Goal: Task Accomplishment & Management: Check status

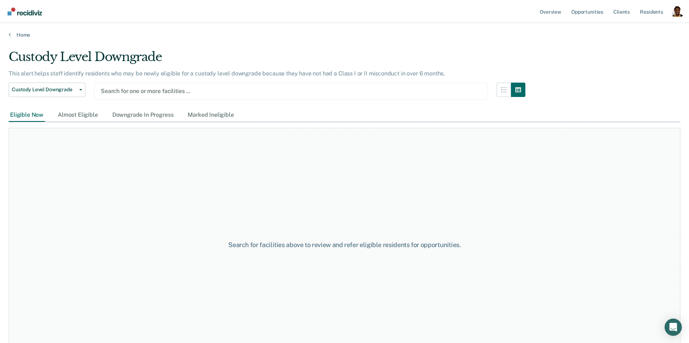
click at [166, 89] on div at bounding box center [291, 91] width 380 height 8
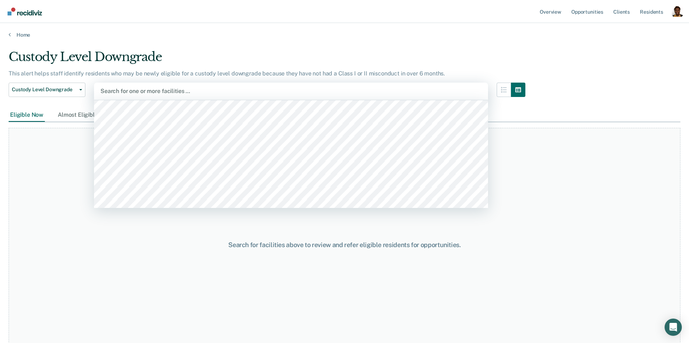
scroll to position [95, 0]
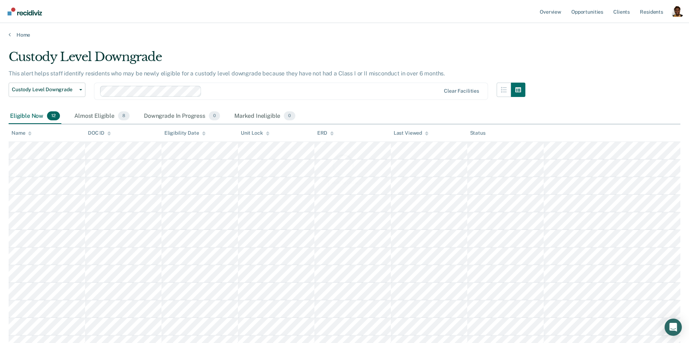
click at [213, 152] on div "Loading data..." at bounding box center [345, 169] width 672 height 239
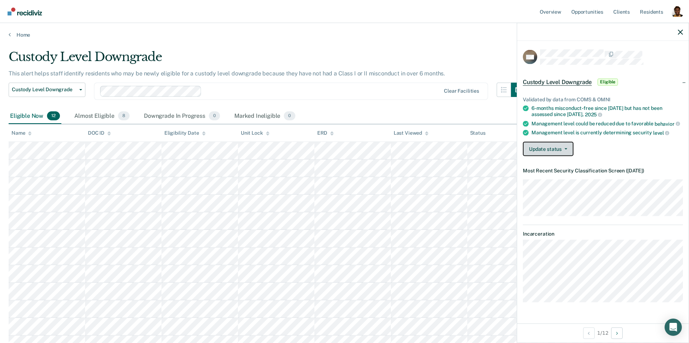
click at [553, 148] on button "Update status" at bounding box center [548, 148] width 51 height 14
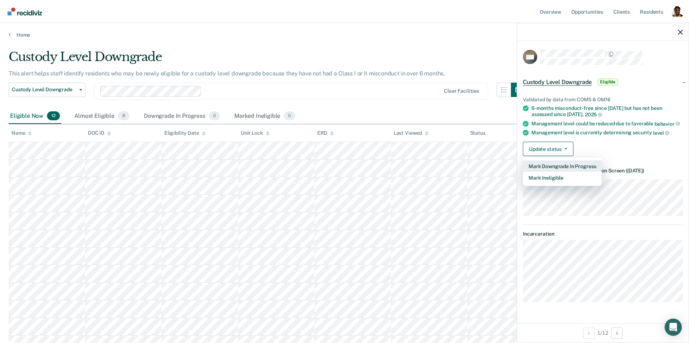
click at [554, 166] on button "Mark Downgrade In Progress" at bounding box center [562, 165] width 79 height 11
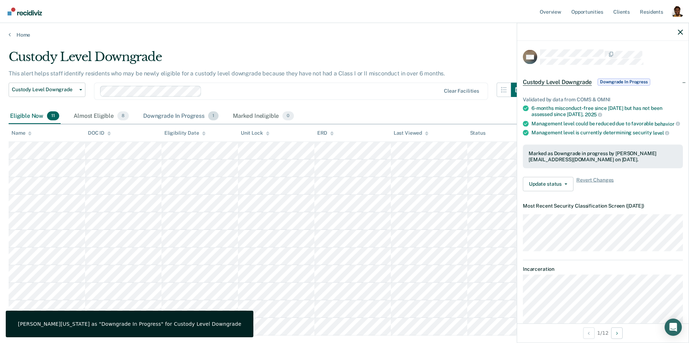
click at [181, 112] on div "Downgrade In Progress 1" at bounding box center [181, 116] width 78 height 16
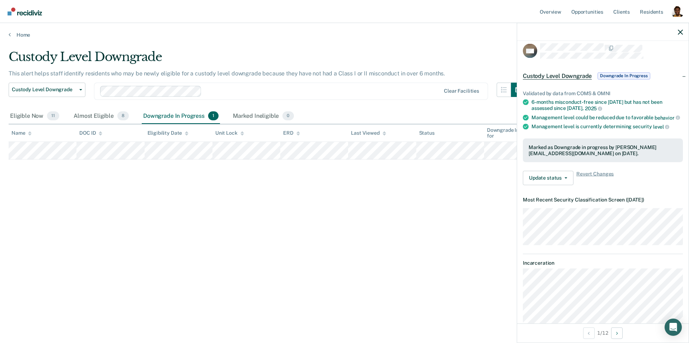
scroll to position [0, 0]
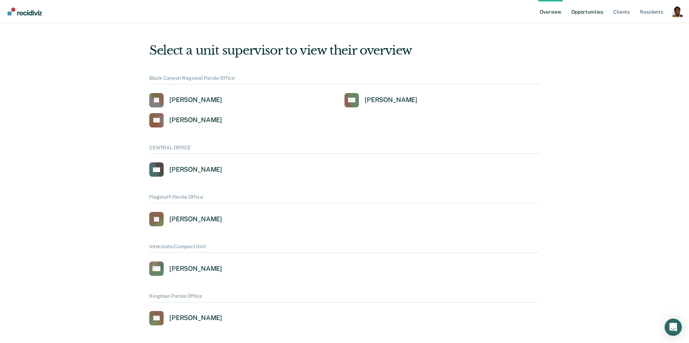
click at [581, 13] on link "Opportunities" at bounding box center [587, 11] width 35 height 23
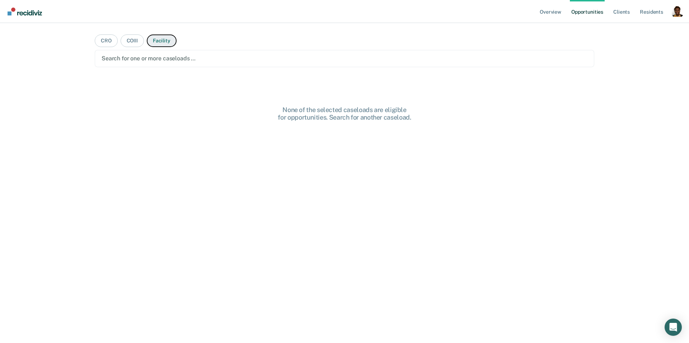
click at [158, 41] on button "Facility" at bounding box center [162, 40] width 30 height 13
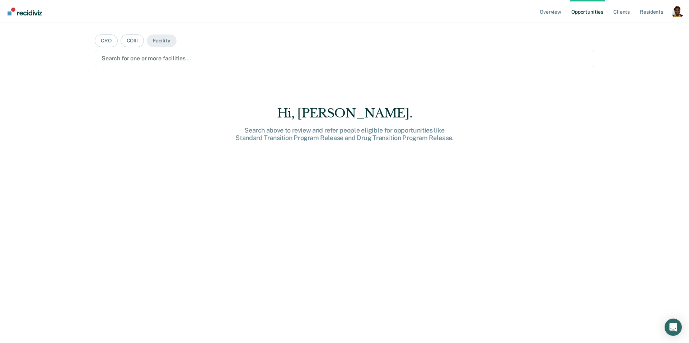
click at [160, 61] on div at bounding box center [345, 58] width 486 height 8
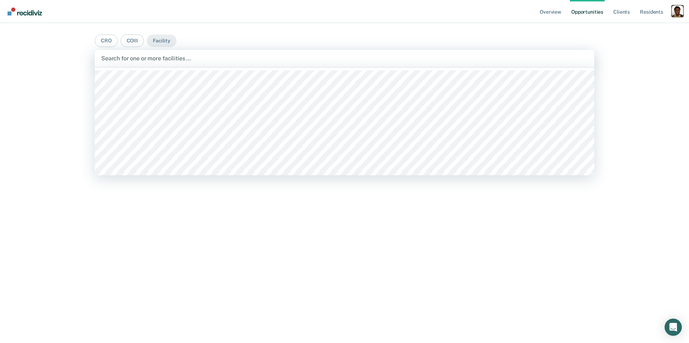
click at [682, 14] on div "Profile dropdown button" at bounding box center [677, 10] width 11 height 11
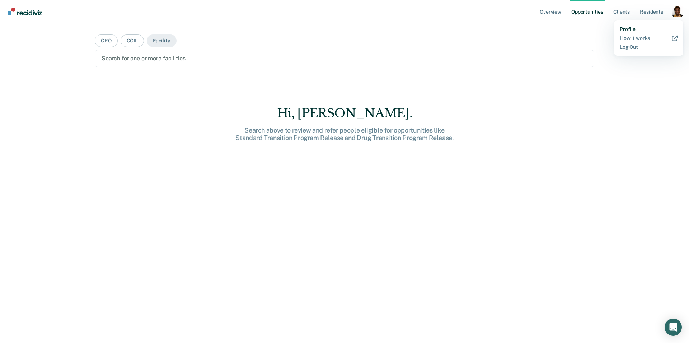
click at [642, 31] on link "Profile" at bounding box center [649, 29] width 58 height 6
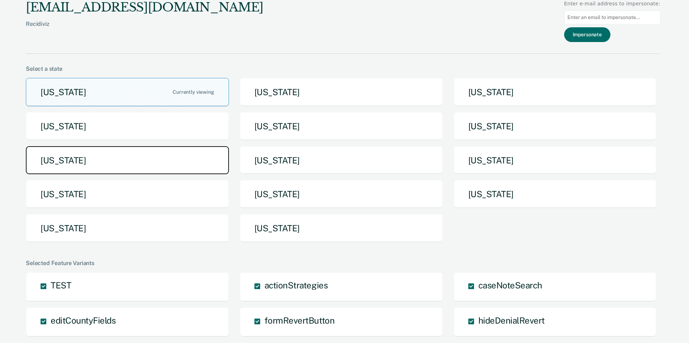
click at [99, 157] on button "Michigan" at bounding box center [127, 160] width 203 height 28
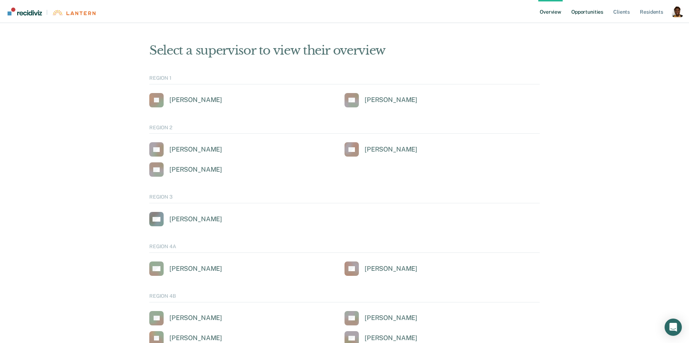
click at [592, 9] on link "Opportunities" at bounding box center [587, 11] width 35 height 23
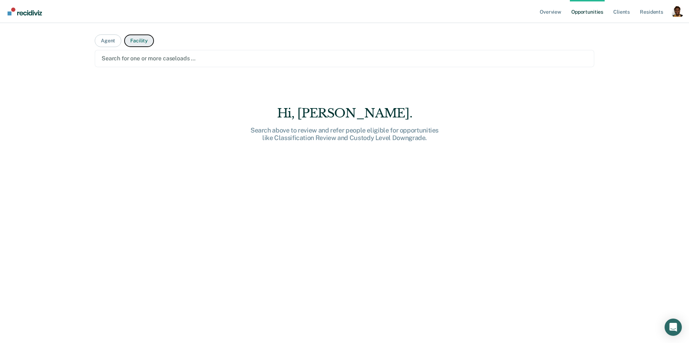
click at [140, 44] on button "Facility" at bounding box center [139, 40] width 30 height 13
click at [144, 51] on div "Search for one or more facilities …" at bounding box center [344, 58] width 499 height 17
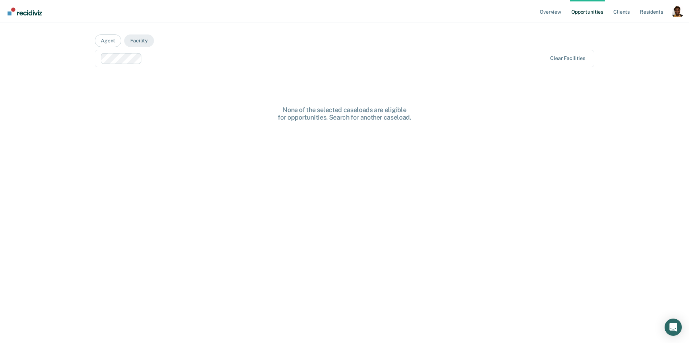
click at [205, 60] on div at bounding box center [345, 58] width 401 height 8
click at [259, 39] on main "Agent Facility Search for one or more facilities … None of the selected caseloa…" at bounding box center [344, 174] width 517 height 302
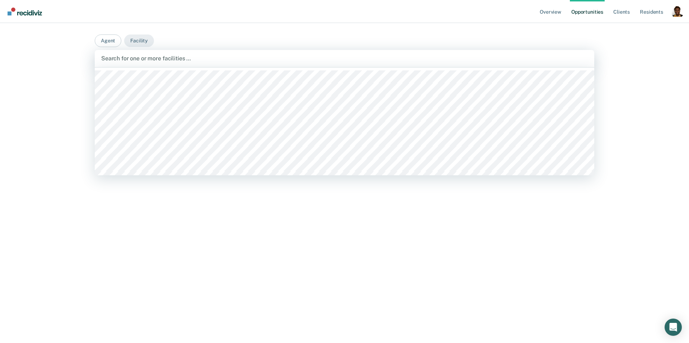
click at [174, 62] on div at bounding box center [344, 58] width 487 height 8
click at [260, 59] on div at bounding box center [385, 58] width 323 height 8
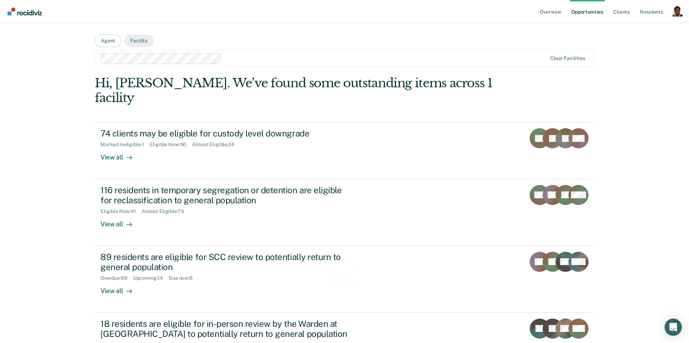
click at [295, 15] on nav "Overview Opportunities Client s Resident s Profile How it works Log Out" at bounding box center [344, 11] width 689 height 23
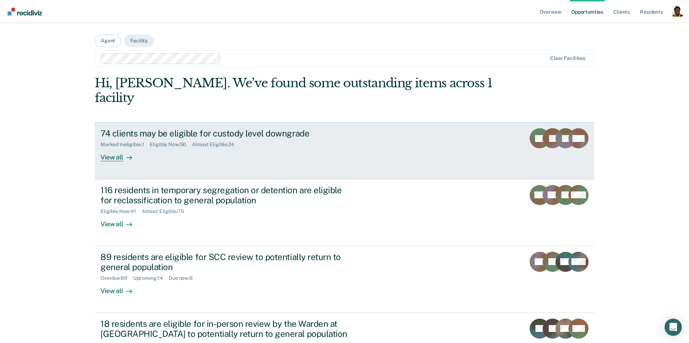
click at [129, 155] on icon at bounding box center [129, 158] width 6 height 6
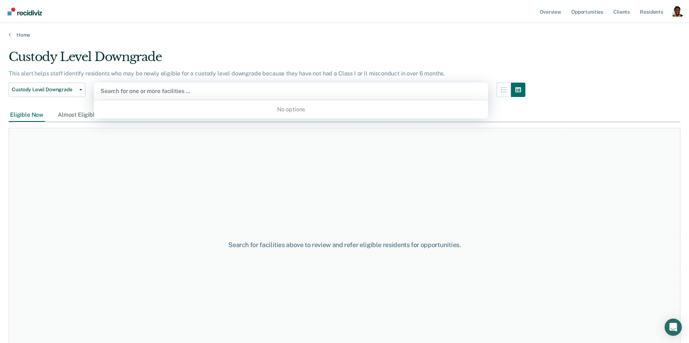
drag, startPoint x: 173, startPoint y: 83, endPoint x: 168, endPoint y: 94, distance: 12.9
click at [173, 83] on div "Search for one or more facilities …" at bounding box center [291, 91] width 394 height 17
